Goal: Transaction & Acquisition: Subscribe to service/newsletter

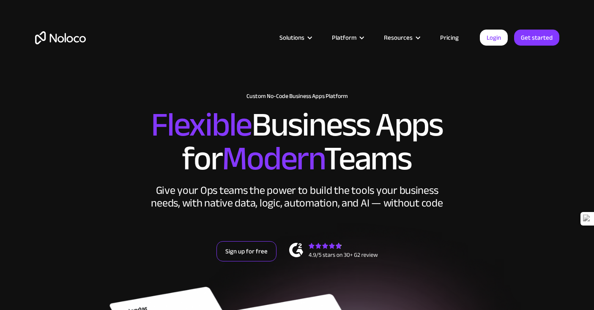
click at [243, 255] on link "Sign up for free" at bounding box center [246, 251] width 60 height 20
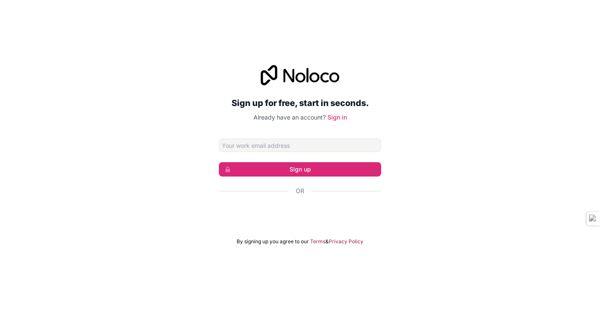
click at [278, 148] on input "Email address" at bounding box center [300, 146] width 162 height 14
click at [213, 231] on div "Sign up for free, start in seconds. Already have an account? Sign in Sign up Or…" at bounding box center [300, 155] width 600 height 204
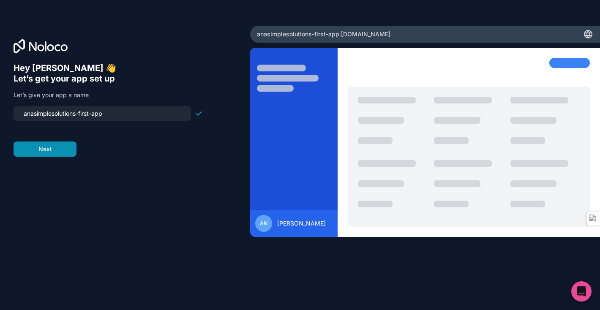
type input "anasimplesolutions-first-app"
click at [61, 145] on button "Next" at bounding box center [45, 149] width 63 height 15
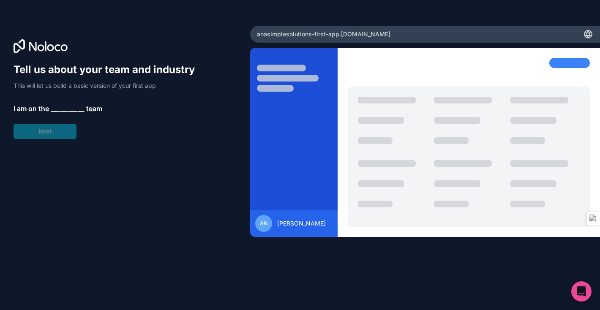
click at [63, 106] on span "__________" at bounding box center [68, 109] width 34 height 10
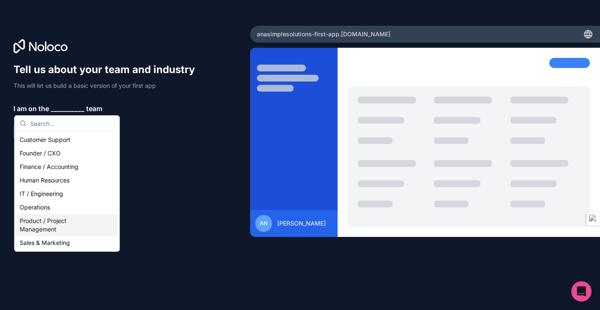
click at [59, 225] on div "Product / Project Management" at bounding box center [66, 225] width 101 height 22
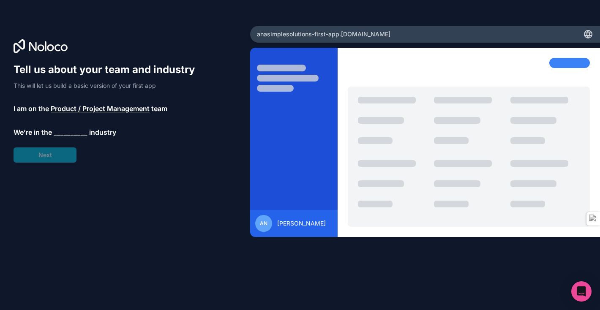
click at [58, 135] on span "__________" at bounding box center [71, 132] width 34 height 10
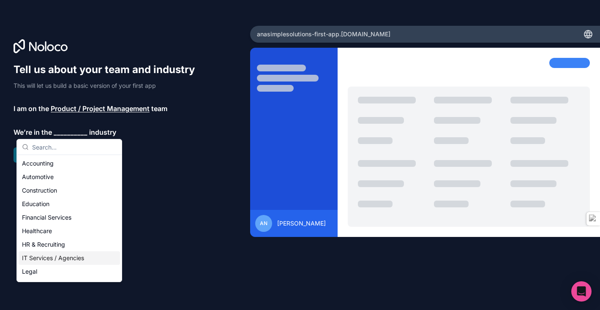
click at [57, 255] on div "IT Services / Agencies" at bounding box center [69, 258] width 101 height 14
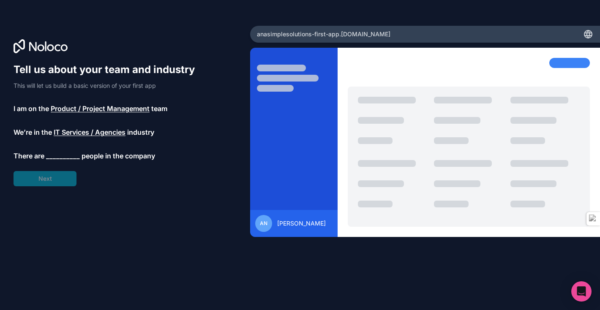
click at [60, 156] on span "__________" at bounding box center [63, 156] width 34 height 10
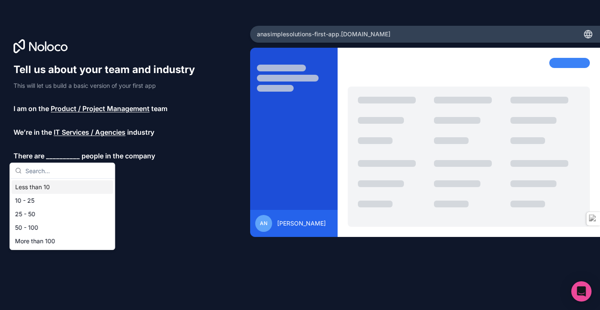
click at [59, 190] on div "Less than 10" at bounding box center [62, 187] width 101 height 14
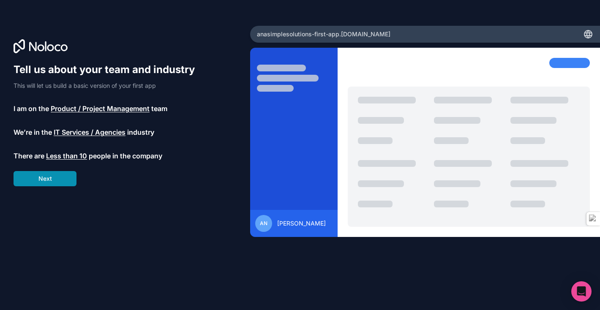
click at [54, 177] on button "Next" at bounding box center [45, 178] width 63 height 15
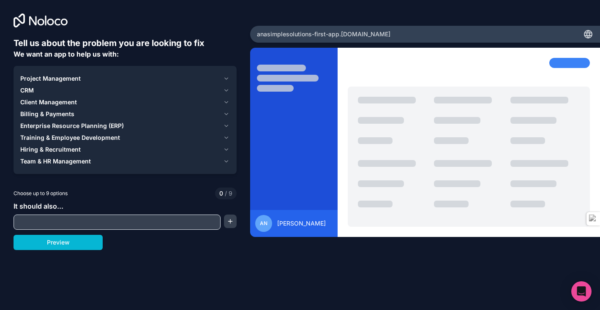
click at [71, 82] on span "Project Management" at bounding box center [50, 78] width 60 height 8
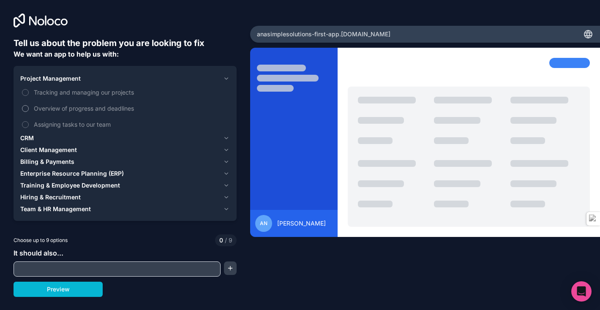
click at [68, 107] on span "Overview of progress and deadlines" at bounding box center [131, 108] width 194 height 9
click at [29, 107] on button "Overview of progress and deadlines" at bounding box center [25, 108] width 7 height 7
click at [63, 125] on span "Assigning tasks to our team" at bounding box center [131, 124] width 194 height 9
click at [29, 125] on button "Assigning tasks to our team" at bounding box center [25, 124] width 7 height 7
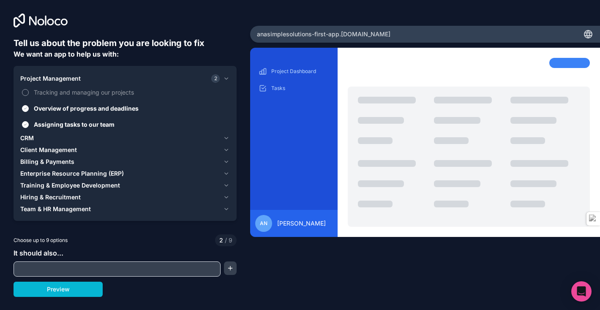
click at [62, 92] on span "Tracking and managing our projects" at bounding box center [131, 92] width 194 height 9
click at [29, 92] on button "Tracking and managing our projects" at bounding box center [25, 92] width 7 height 7
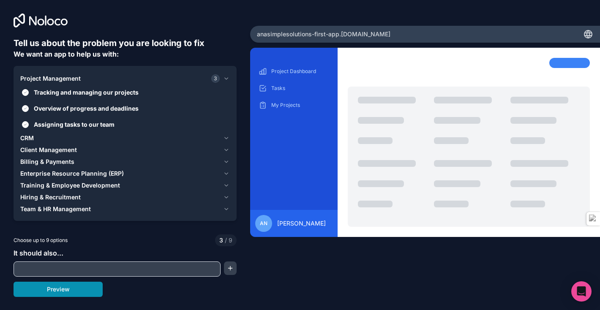
click at [49, 295] on button "Preview" at bounding box center [58, 289] width 89 height 15
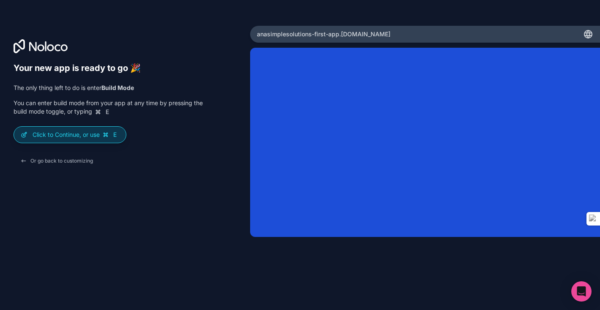
click at [95, 138] on p "Click to Continue, or use E" at bounding box center [76, 135] width 87 height 8
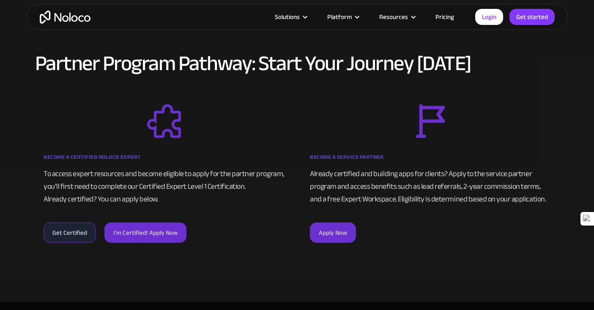
scroll to position [478, 0]
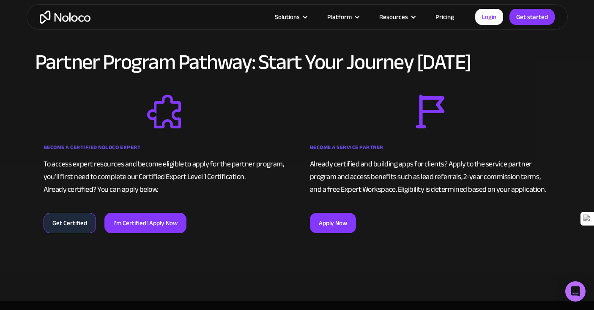
click at [74, 225] on link "Get Certified" at bounding box center [70, 223] width 52 height 20
